Goal: Task Accomplishment & Management: Manage account settings

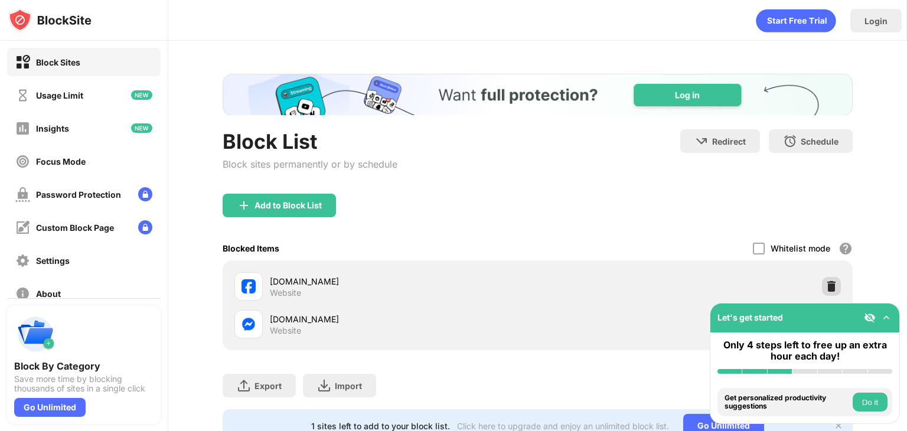
click at [826, 281] on img at bounding box center [832, 287] width 12 height 12
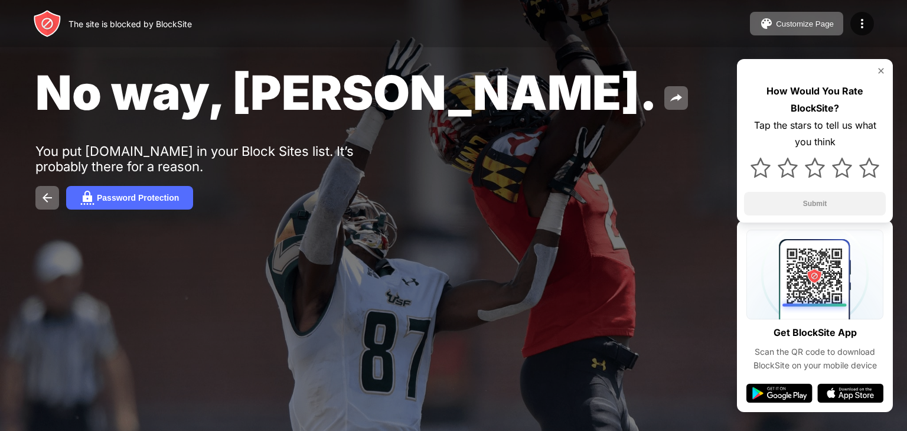
click at [867, 36] on div "The site is blocked by BlockSite Customize Page Edit Block List Redirect Custom…" at bounding box center [453, 23] width 907 height 47
click at [864, 31] on div at bounding box center [863, 24] width 24 height 24
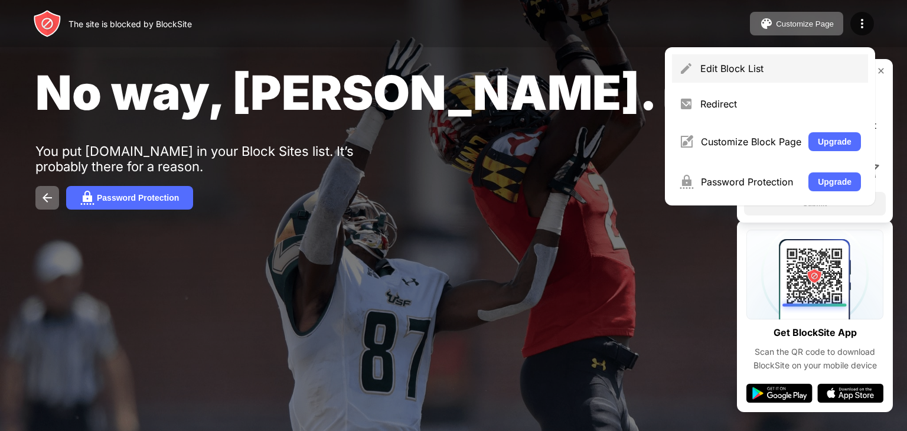
click at [719, 74] on div "Edit Block List" at bounding box center [781, 69] width 161 height 12
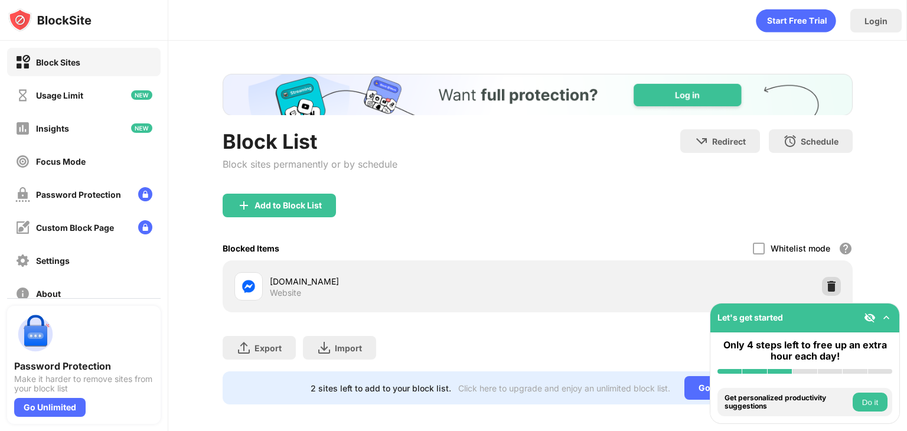
click at [826, 287] on img at bounding box center [832, 287] width 12 height 12
